Goal: Task Accomplishment & Management: Complete application form

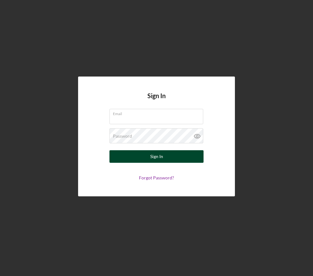
type input "[EMAIL_ADDRESS][DOMAIN_NAME]"
click at [164, 153] on button "Sign In" at bounding box center [156, 156] width 94 height 13
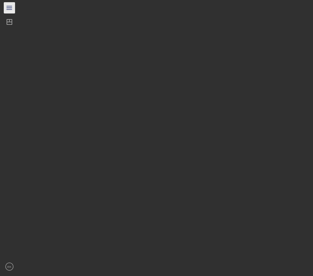
click at [10, 4] on icon "Icon/Menu" at bounding box center [10, 8] width 14 height 14
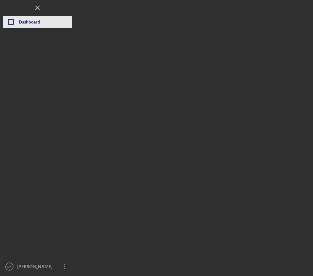
click at [21, 28] on div "Dashboard" at bounding box center [29, 23] width 21 height 14
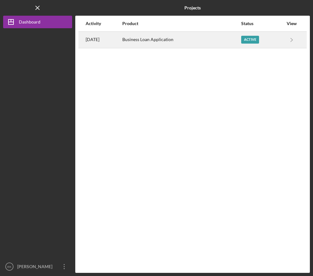
click at [122, 34] on div "[DATE]" at bounding box center [104, 40] width 36 height 16
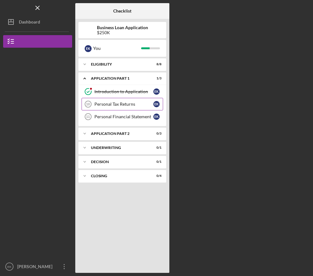
click at [110, 102] on div "Personal Tax Returns" at bounding box center [123, 104] width 59 height 5
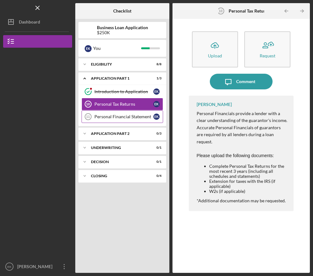
click at [117, 113] on link "Personal Financial Statement 11 Personal Financial Statement E K" at bounding box center [121, 116] width 81 height 13
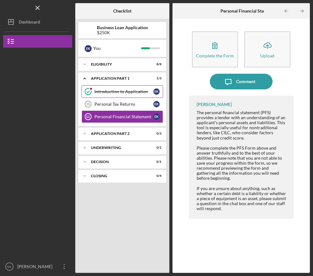
click at [121, 91] on div "Introduction to Application" at bounding box center [123, 91] width 59 height 5
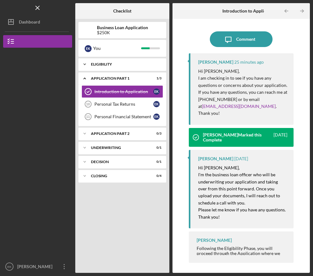
click at [128, 60] on div "Icon/Expander Eligibility 8 / 8" at bounding box center [122, 64] width 88 height 13
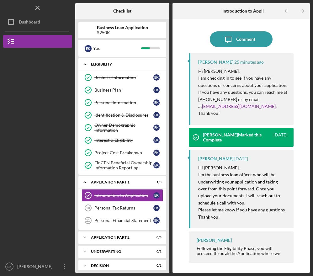
click at [128, 64] on div "Eligibility" at bounding box center [124, 64] width 67 height 4
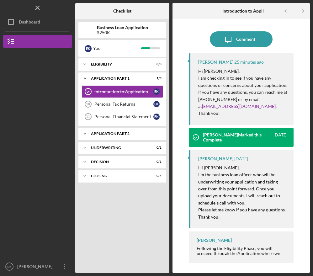
click at [119, 134] on div "Application Part 2" at bounding box center [124, 134] width 67 height 4
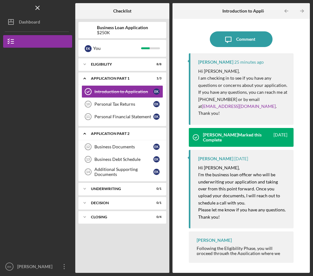
click at [119, 135] on div "Application Part 2" at bounding box center [124, 134] width 67 height 4
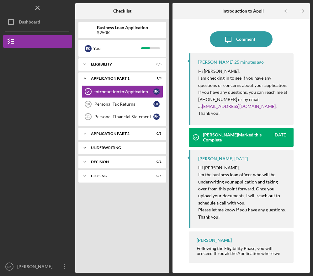
click at [121, 146] on div "Underwriting" at bounding box center [124, 148] width 67 height 4
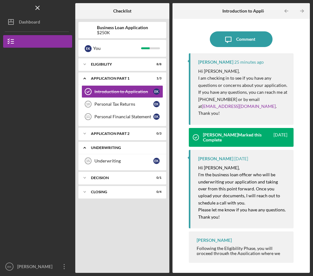
click at [121, 146] on div "Underwriting" at bounding box center [124, 148] width 67 height 4
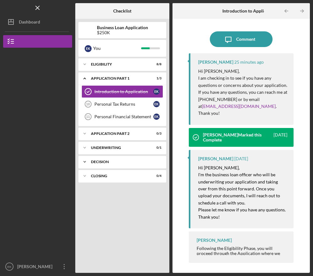
click at [120, 160] on div "Decision" at bounding box center [124, 162] width 67 height 4
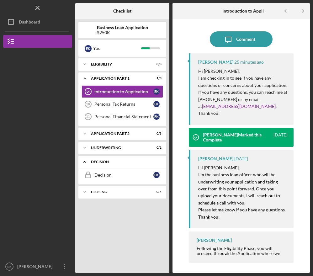
click at [120, 160] on div "Decision" at bounding box center [124, 162] width 67 height 4
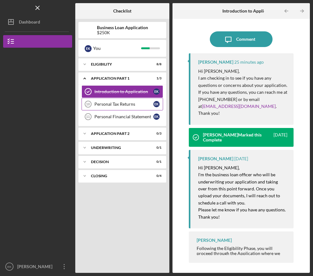
click at [127, 108] on link "Personal Tax Returns 10 Personal Tax Returns E K" at bounding box center [121, 104] width 81 height 13
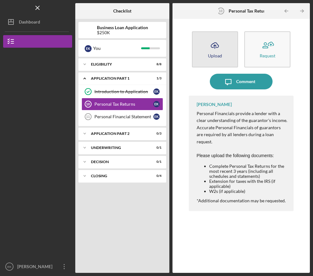
click at [226, 53] on button "Icon/Upload Upload" at bounding box center [215, 49] width 46 height 36
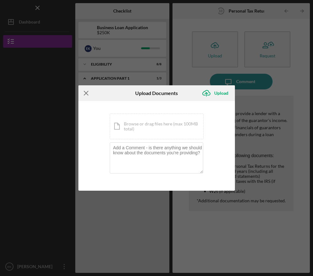
click at [86, 91] on icon "Icon/Menu Close" at bounding box center [86, 93] width 16 height 16
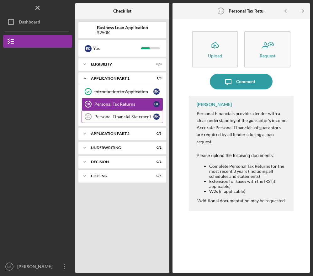
click at [136, 116] on div "Personal Financial Statement" at bounding box center [123, 116] width 59 height 5
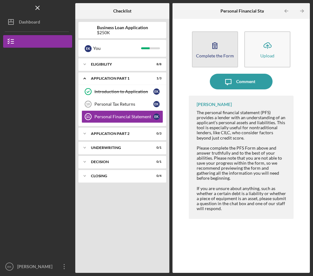
click at [234, 55] on button "Complete the Form Form" at bounding box center [215, 49] width 46 height 36
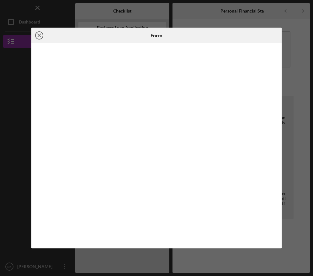
click at [38, 38] on icon "Icon/Close" at bounding box center [39, 36] width 16 height 16
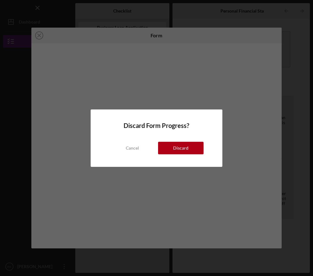
drag, startPoint x: 167, startPoint y: 147, endPoint x: 172, endPoint y: 142, distance: 7.5
click at [167, 146] on button "Discard" at bounding box center [180, 148] width 45 height 13
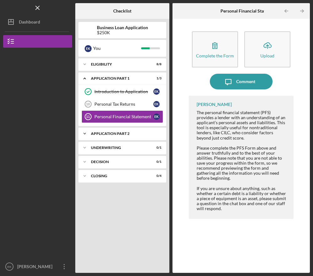
click at [139, 130] on div "Icon/Expander Application Part 2 0 / 3" at bounding box center [122, 133] width 88 height 13
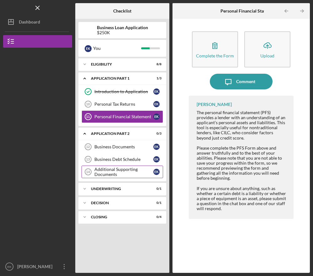
click at [128, 170] on div "Additional Supporting Documents" at bounding box center [123, 172] width 59 height 10
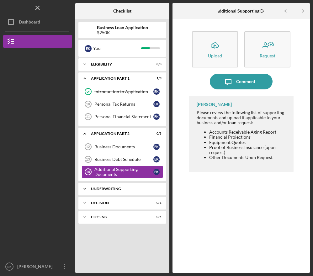
click at [124, 189] on div "Underwriting" at bounding box center [124, 189] width 67 height 4
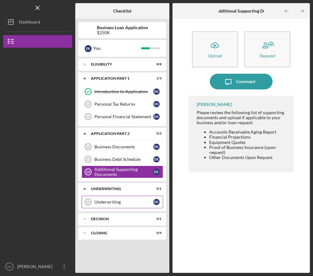
click at [126, 204] on div "Underwriting" at bounding box center [123, 201] width 59 height 5
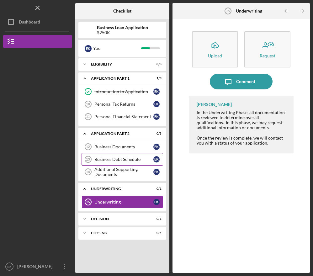
click at [136, 160] on div "Business Debt Schedule" at bounding box center [123, 159] width 59 height 5
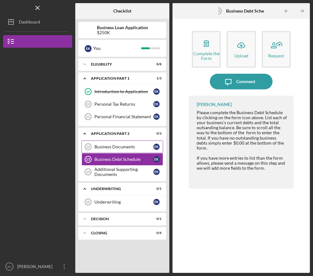
click at [125, 148] on div "Business Documents" at bounding box center [123, 146] width 59 height 5
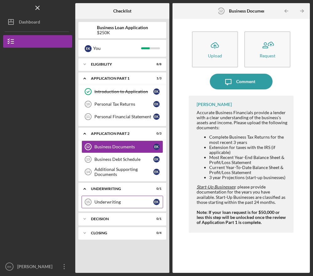
click at [123, 203] on div "Underwriting" at bounding box center [123, 201] width 59 height 5
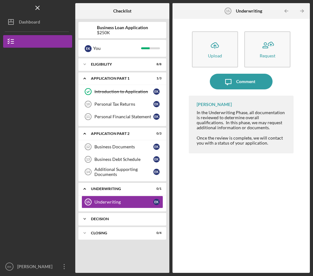
click at [121, 218] on div "Decision" at bounding box center [124, 219] width 67 height 4
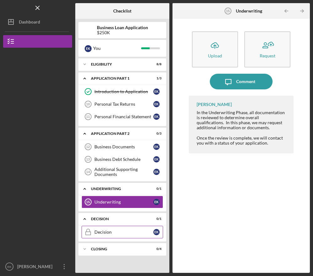
click at [123, 235] on link "Decision Decision E K" at bounding box center [121, 232] width 81 height 13
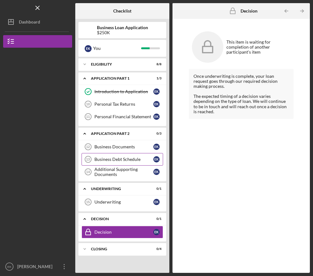
click at [119, 161] on div "Business Debt Schedule" at bounding box center [123, 159] width 59 height 5
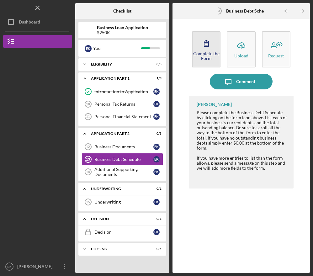
click at [197, 47] on button "Complete the Form Form" at bounding box center [206, 49] width 29 height 36
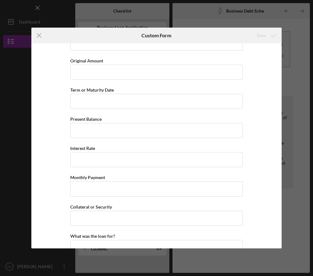
scroll to position [1677, 0]
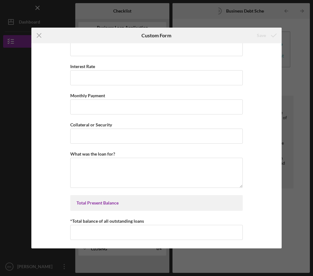
click at [125, 253] on div "Icon/Menu Close Custom Form Save Business Debt Schedule The Deb Schedule should…" at bounding box center [156, 138] width 313 height 276
click at [42, 32] on icon "Icon/Menu Close" at bounding box center [39, 36] width 16 height 16
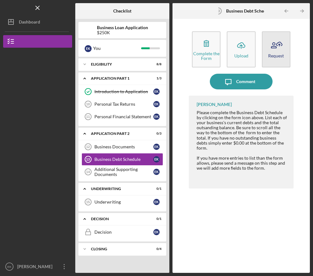
click at [280, 51] on icon "button" at bounding box center [276, 46] width 16 height 16
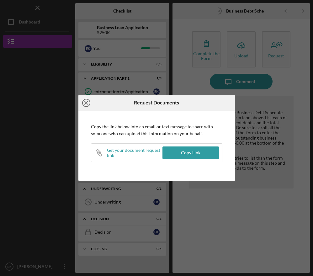
click at [83, 103] on icon "Icon/Close" at bounding box center [86, 103] width 16 height 16
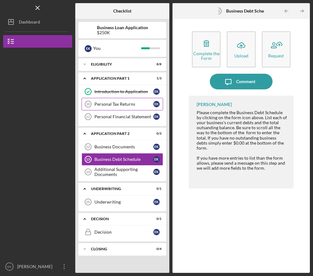
click at [109, 103] on div "Personal Tax Returns" at bounding box center [123, 104] width 59 height 5
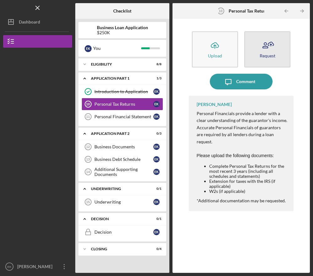
click at [262, 53] on div "Request" at bounding box center [267, 55] width 16 height 5
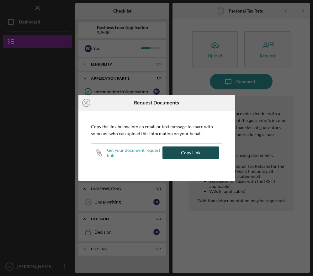
click at [181, 150] on button "Copy Link" at bounding box center [190, 152] width 56 height 13
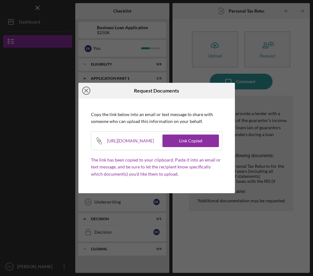
click at [85, 90] on line at bounding box center [86, 90] width 3 height 3
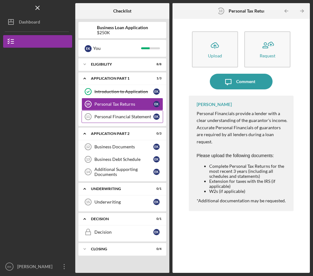
click at [129, 116] on div "Personal Financial Statement" at bounding box center [123, 116] width 59 height 5
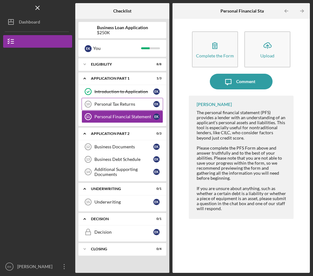
click at [144, 110] on link "Personal Tax Returns 10 Personal Tax Returns E K" at bounding box center [121, 104] width 81 height 13
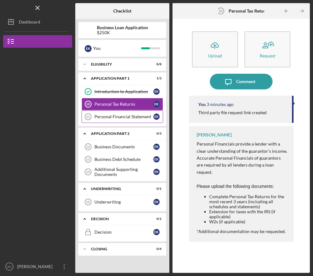
click at [124, 117] on div "Personal Financial Statement" at bounding box center [123, 116] width 59 height 5
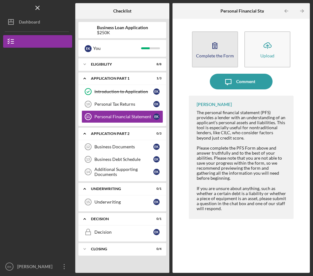
click at [227, 59] on button "Complete the Form Form" at bounding box center [215, 49] width 46 height 36
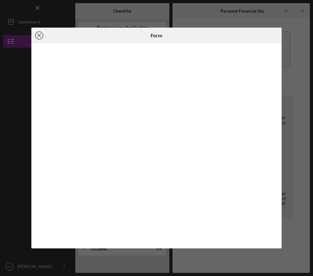
click at [40, 32] on icon "Icon/Close" at bounding box center [39, 36] width 16 height 16
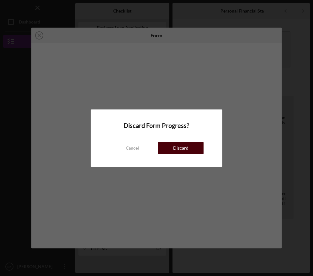
click at [182, 149] on div "Discard" at bounding box center [180, 148] width 15 height 13
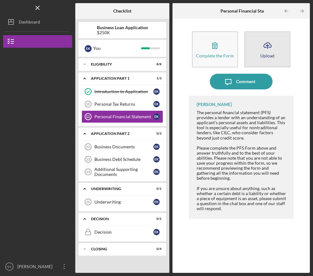
drag, startPoint x: 286, startPoint y: 52, endPoint x: 288, endPoint y: 45, distance: 7.1
click at [286, 52] on button "Icon/Upload Upload" at bounding box center [267, 49] width 46 height 36
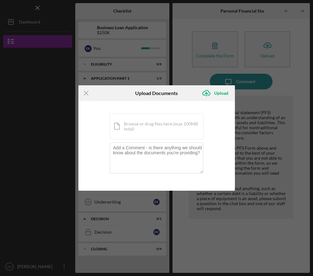
click at [228, 24] on div "Icon/Menu Close Upload Documents Icon/Upload Upload You're uploading documents …" at bounding box center [156, 138] width 313 height 276
click at [87, 93] on icon "Icon/Menu Close" at bounding box center [86, 93] width 16 height 16
